Goal: Complete application form

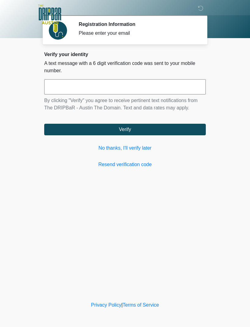
click at [144, 148] on link "No thanks, I'll verify later" at bounding box center [124, 147] width 161 height 7
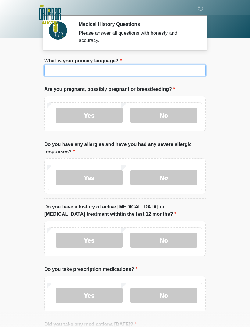
click at [168, 72] on input "What is your primary language?" at bounding box center [124, 71] width 161 height 12
type input "*******"
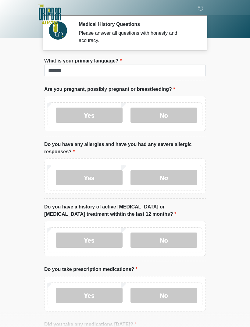
click at [180, 111] on label "No" at bounding box center [163, 115] width 67 height 15
click at [177, 176] on label "No" at bounding box center [163, 177] width 67 height 15
click at [182, 237] on label "No" at bounding box center [163, 239] width 67 height 15
click at [178, 291] on label "No" at bounding box center [163, 295] width 67 height 15
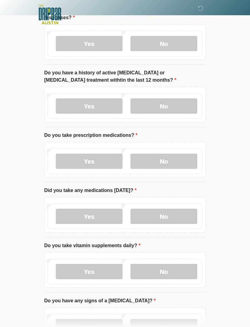
scroll to position [134, 0]
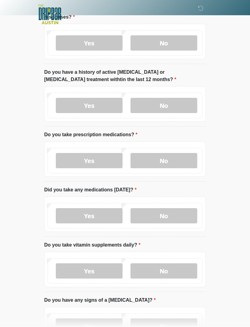
click at [175, 214] on label "No" at bounding box center [163, 215] width 67 height 15
click at [178, 269] on label "No" at bounding box center [163, 270] width 67 height 15
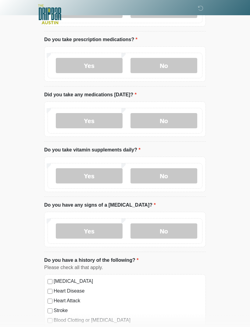
click at [179, 229] on label "No" at bounding box center [163, 231] width 67 height 15
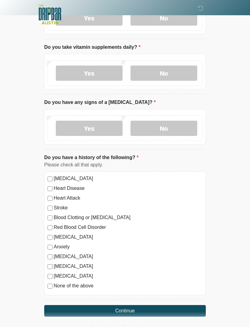
scroll to position [334, 0]
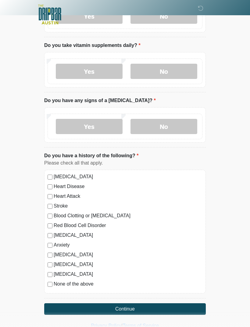
click at [63, 305] on button "Continue" at bounding box center [124, 309] width 161 height 12
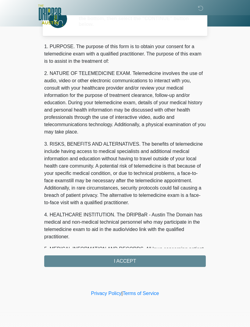
scroll to position [0, 0]
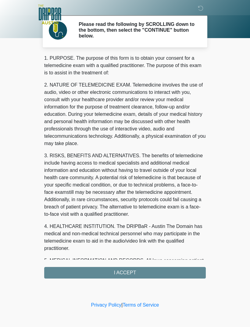
click at [65, 273] on div "1. PURPOSE. The purpose of this form is to obtain your consent for a telemedici…" at bounding box center [124, 167] width 161 height 224
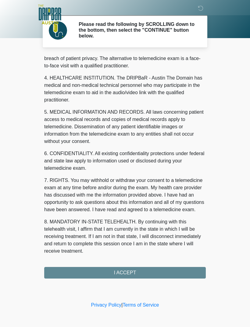
scroll to position [156, 0]
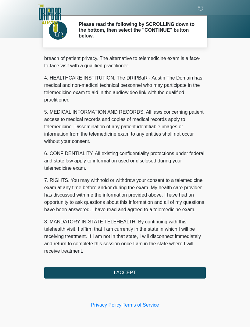
click at [80, 271] on button "I ACCEPT" at bounding box center [124, 273] width 161 height 12
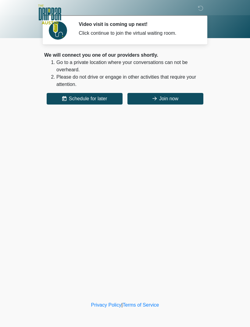
click at [183, 102] on button "Join now" at bounding box center [165, 99] width 76 height 12
